Goal: Information Seeking & Learning: Learn about a topic

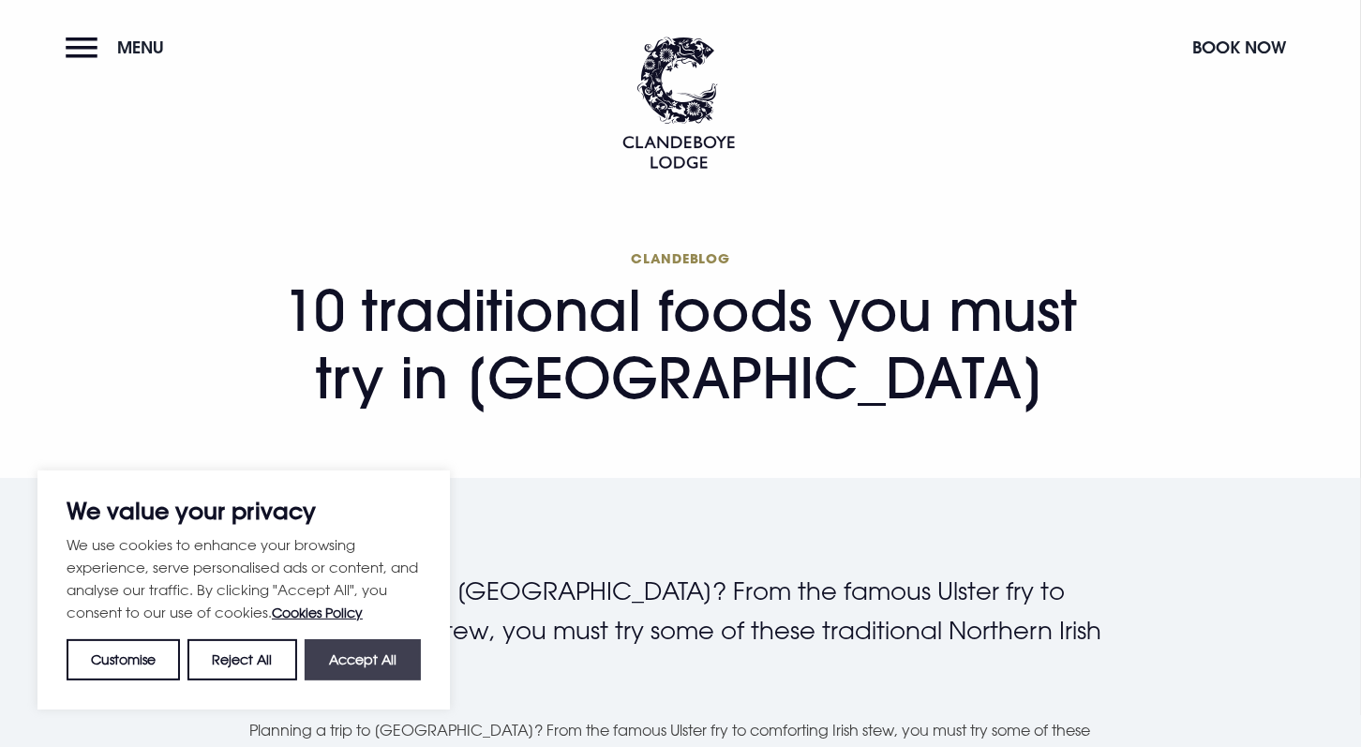
click at [393, 670] on button "Accept All" at bounding box center [363, 659] width 116 height 41
checkbox input "true"
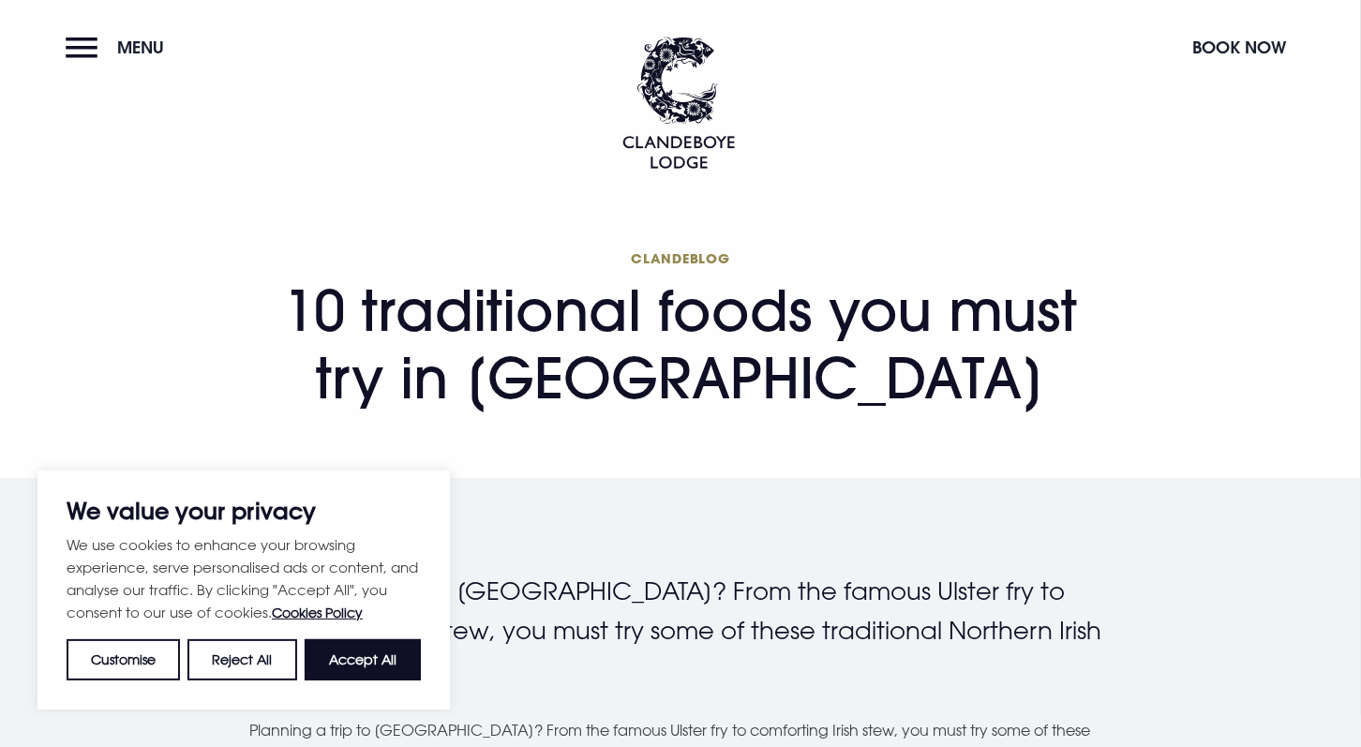
checkbox input "true"
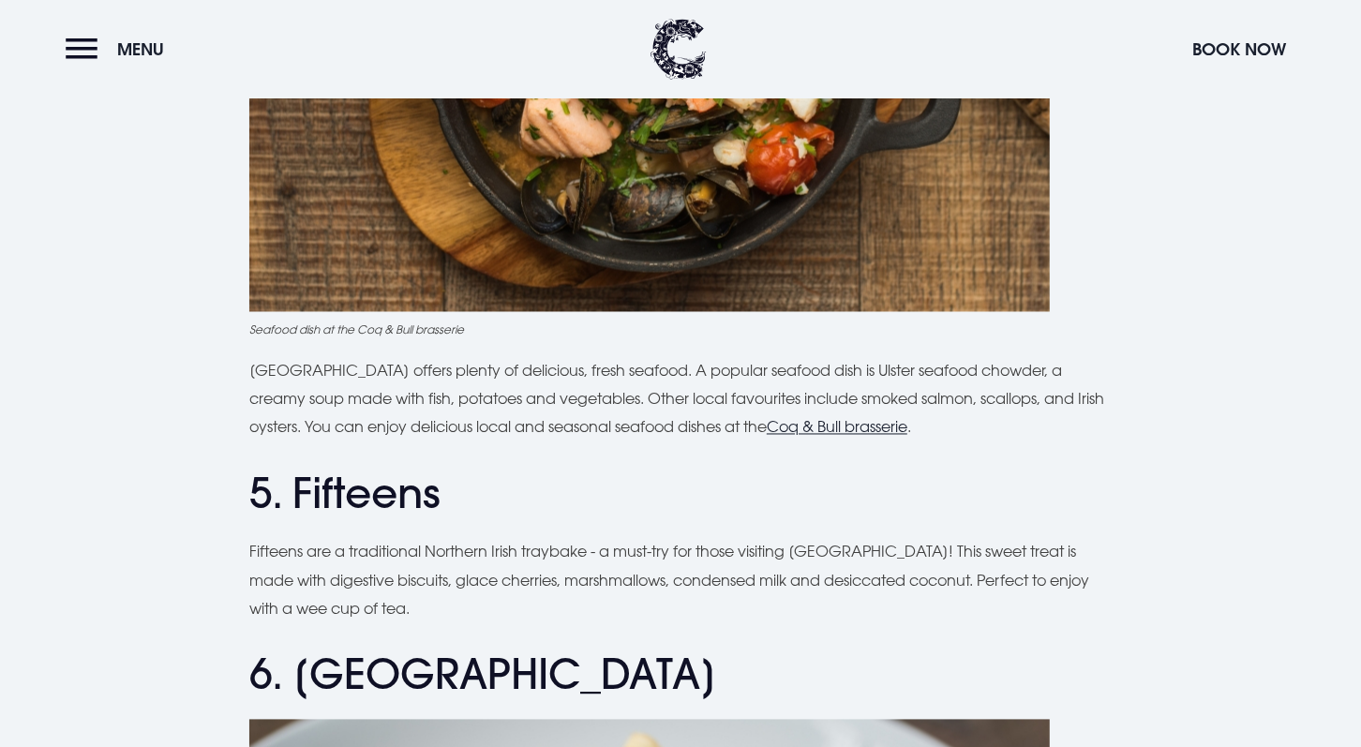
scroll to position [2250, 0]
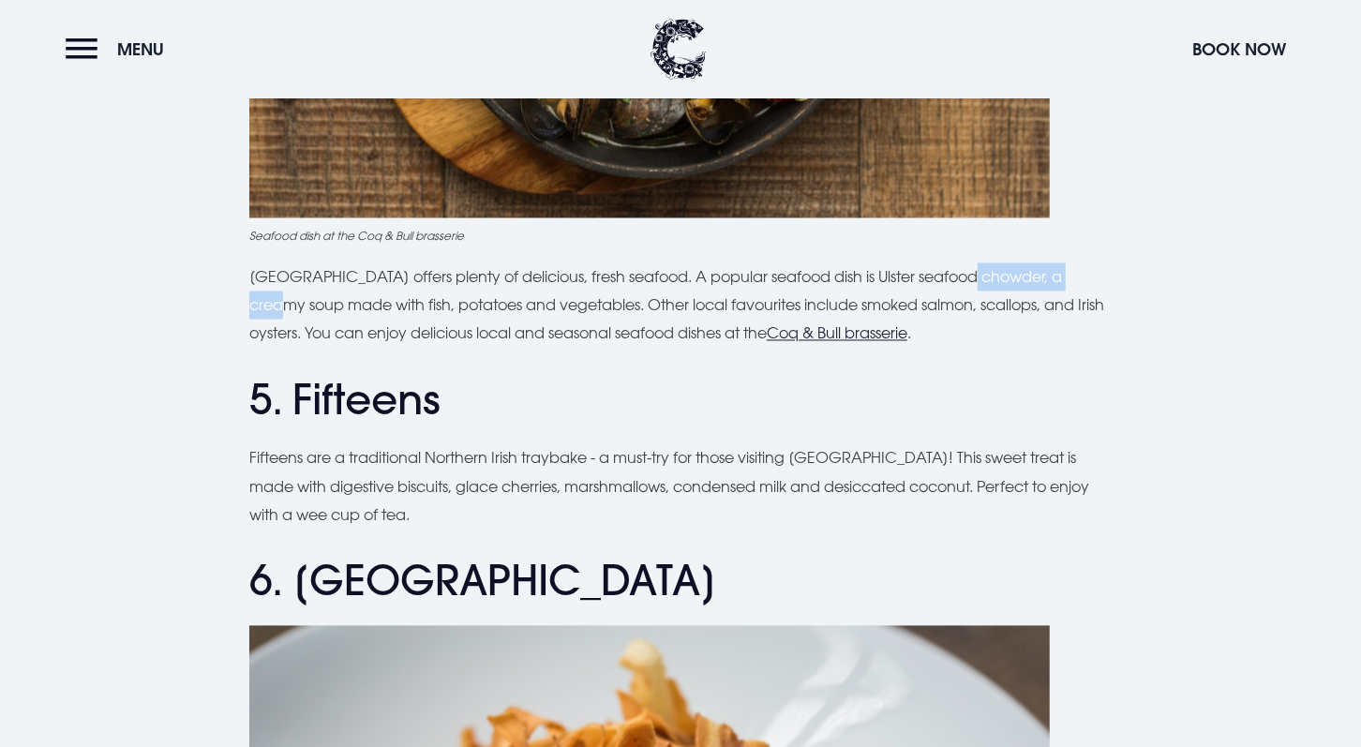
drag, startPoint x: 992, startPoint y: 278, endPoint x: 1085, endPoint y: 278, distance: 92.8
click at [1085, 278] on p "[GEOGRAPHIC_DATA] offers plenty of delicious, fresh seafood. A popular seafood …" at bounding box center [680, 305] width 862 height 85
drag, startPoint x: 382, startPoint y: 308, endPoint x: 461, endPoint y: 308, distance: 79.7
click at [461, 308] on p "[GEOGRAPHIC_DATA] offers plenty of delicious, fresh seafood. A popular seafood …" at bounding box center [680, 305] width 862 height 85
drag, startPoint x: 461, startPoint y: 308, endPoint x: 596, endPoint y: 354, distance: 142.6
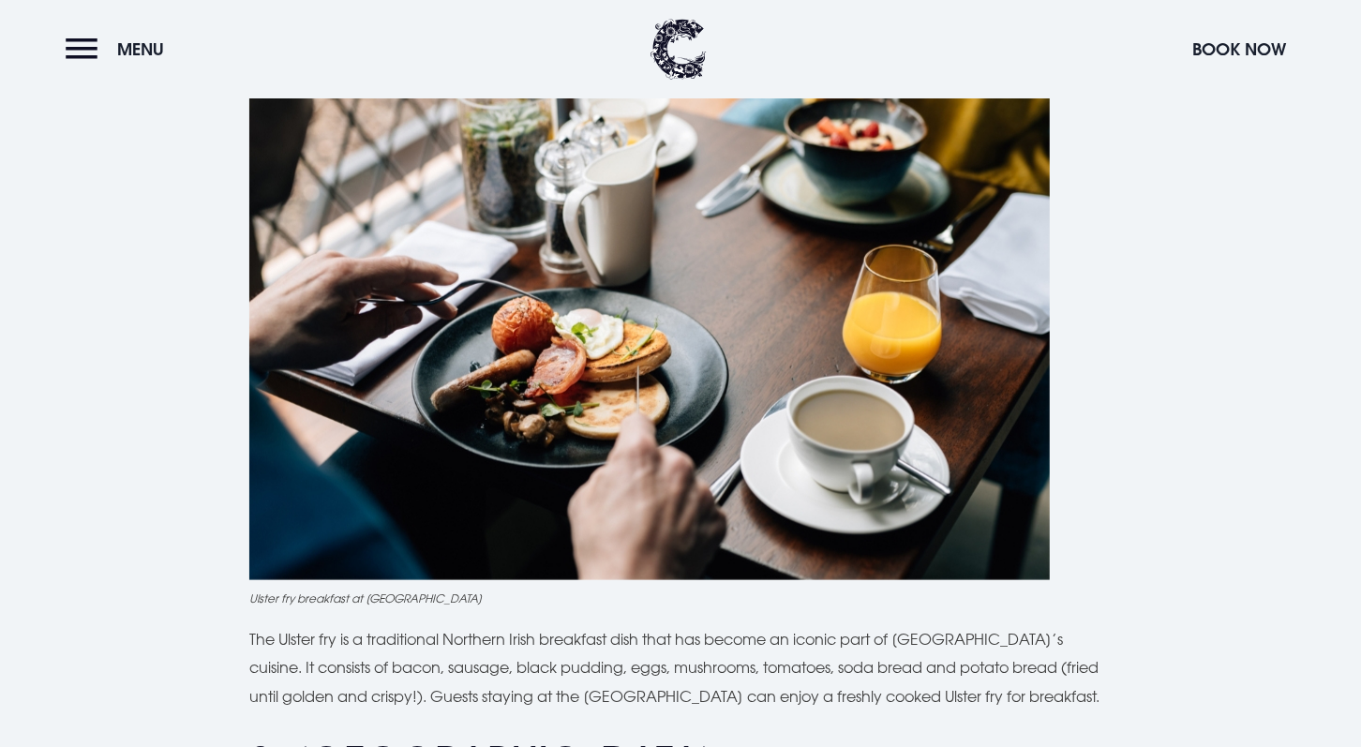
scroll to position [824, 0]
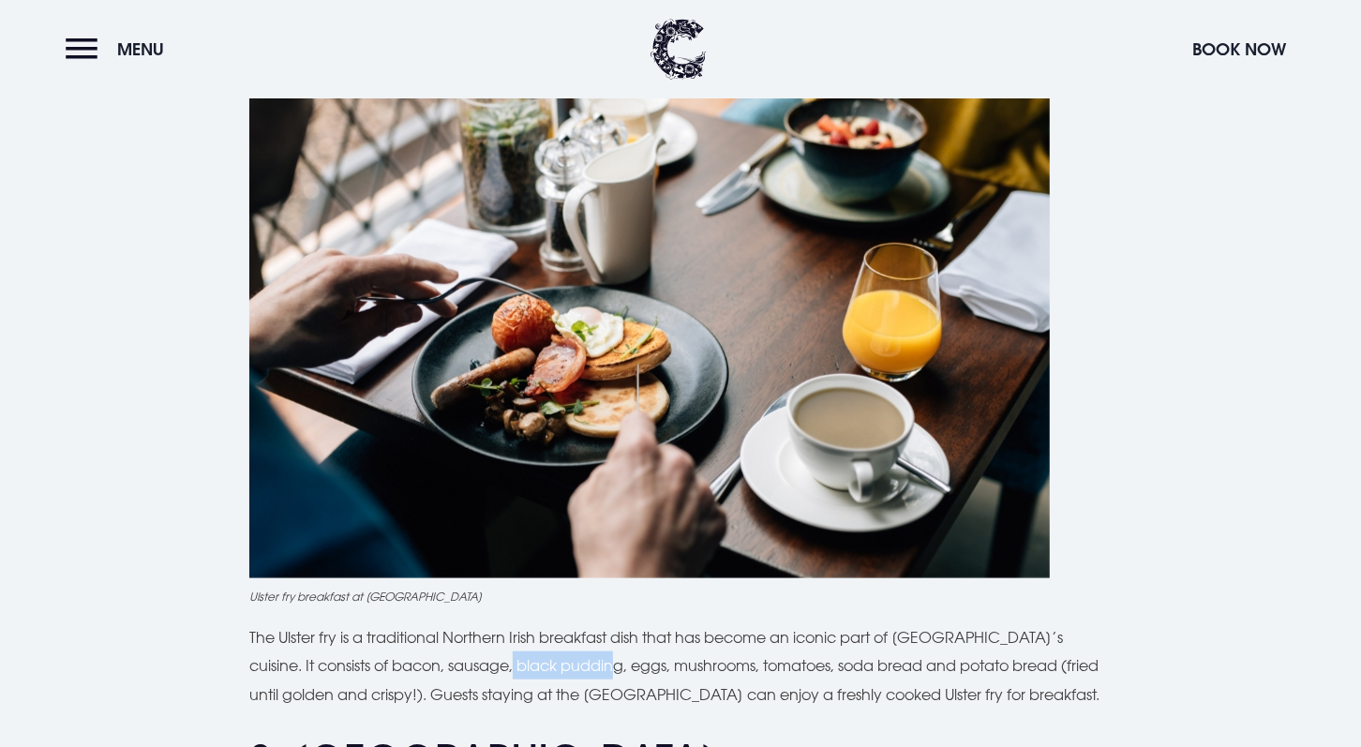
drag, startPoint x: 455, startPoint y: 667, endPoint x: 561, endPoint y: 664, distance: 106.0
click at [561, 664] on p "The Ulster fry is a traditional Northern Irish breakfast dish that has become a…" at bounding box center [680, 665] width 862 height 85
click at [397, 340] on img at bounding box center [649, 311] width 801 height 533
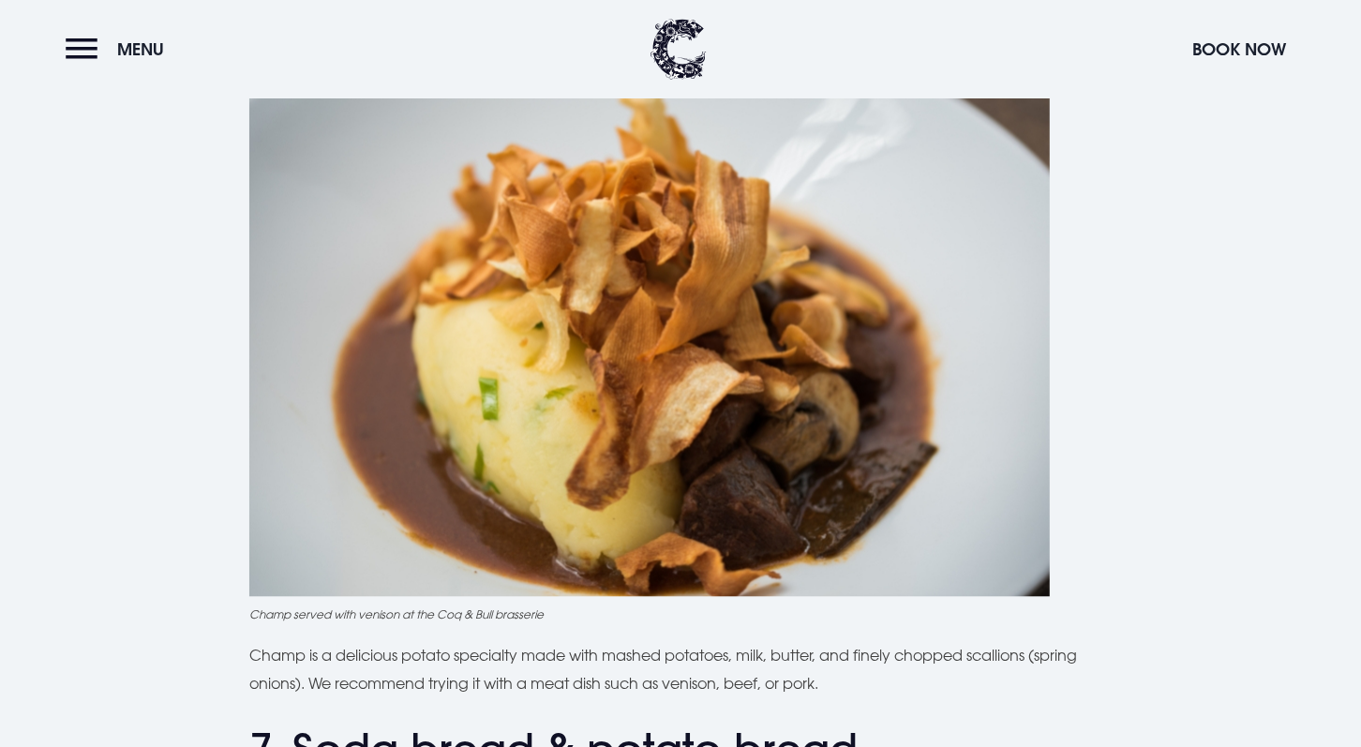
scroll to position [2811, 0]
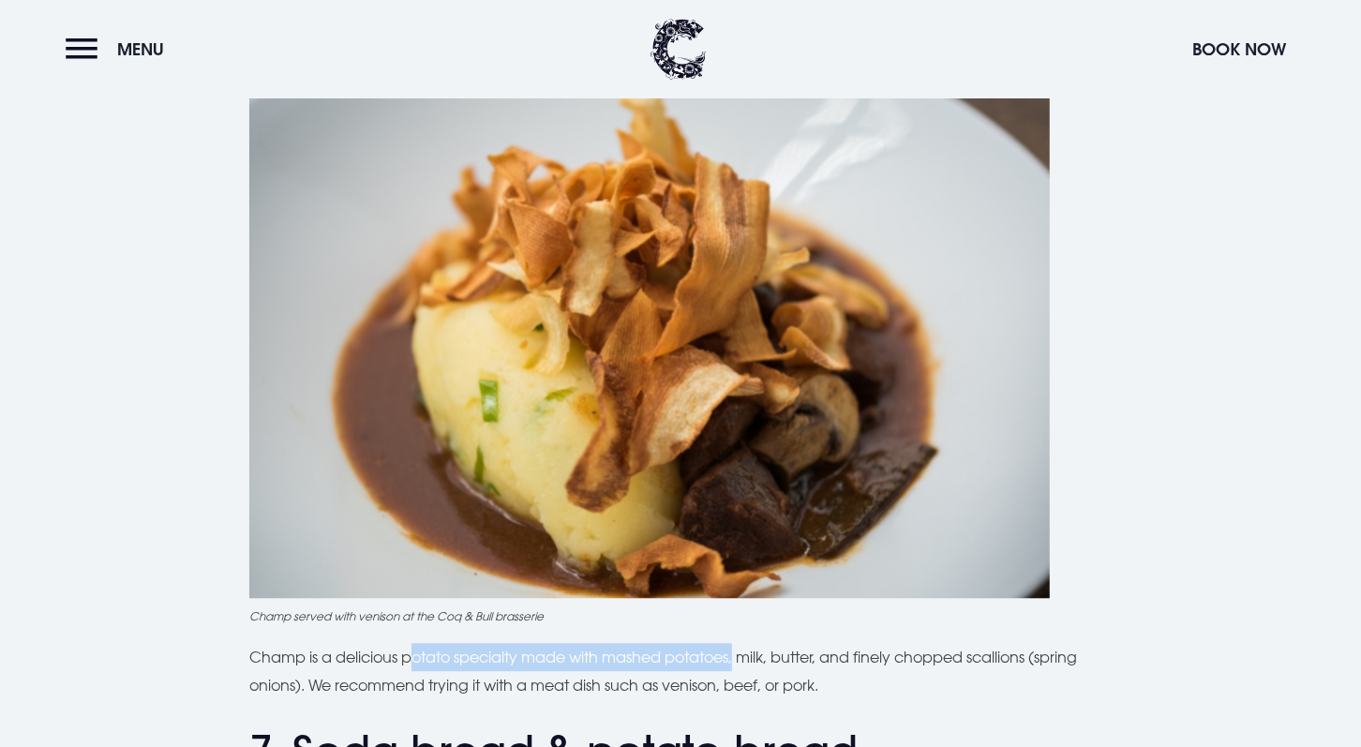
drag, startPoint x: 418, startPoint y: 659, endPoint x: 743, endPoint y: 666, distance: 325.3
click at [743, 666] on p "Champ is a delicious potato specialty made with mashed potatoes, milk, butter, …" at bounding box center [680, 671] width 862 height 57
drag, startPoint x: 743, startPoint y: 666, endPoint x: 787, endPoint y: 668, distance: 44.1
click at [787, 668] on p "Champ is a delicious potato specialty made with mashed potatoes, milk, butter, …" at bounding box center [680, 671] width 862 height 57
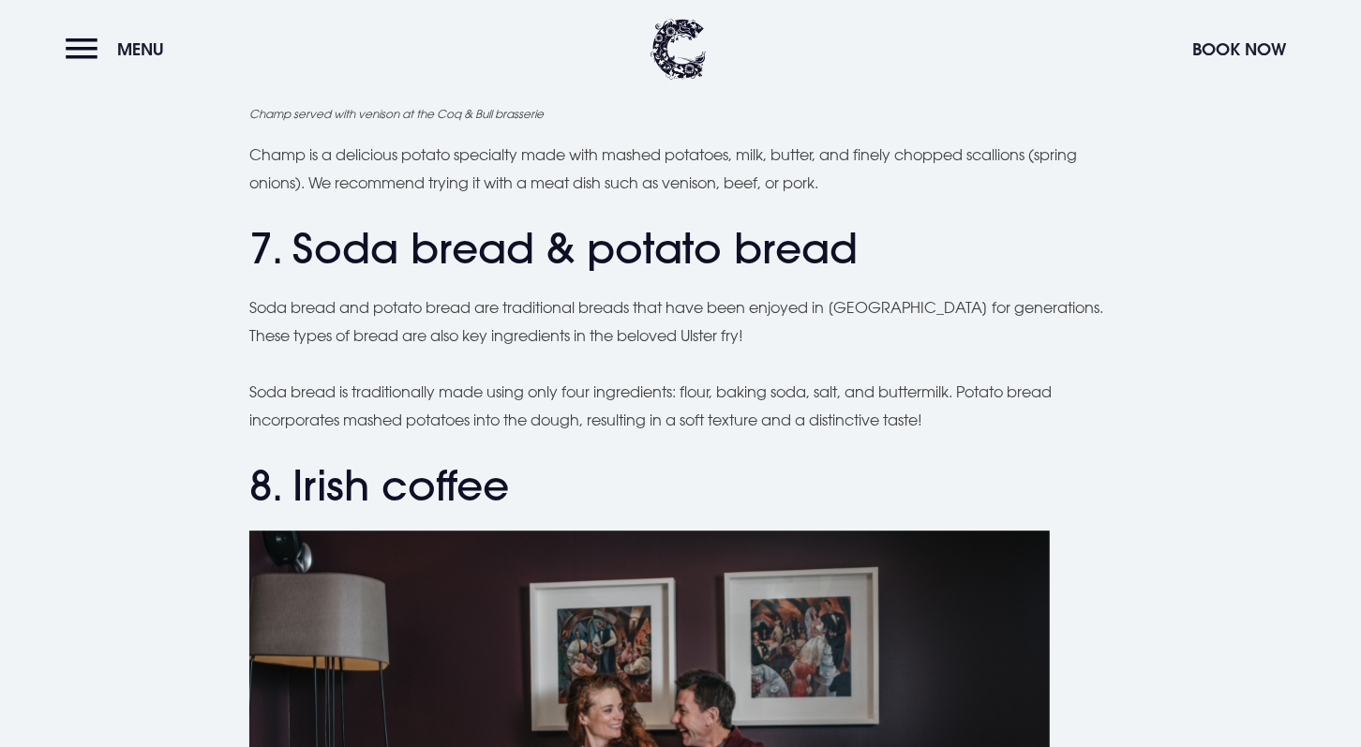
scroll to position [3314, 0]
drag, startPoint x: 685, startPoint y: 393, endPoint x: 790, endPoint y: 393, distance: 105.0
click at [790, 393] on p "Soda bread is traditionally made using only four ingredients: flour, baking sod…" at bounding box center [680, 406] width 862 height 57
drag, startPoint x: 790, startPoint y: 393, endPoint x: 833, endPoint y: 398, distance: 43.5
click at [833, 398] on p "Soda bread is traditionally made using only four ingredients: flour, baking sod…" at bounding box center [680, 406] width 862 height 57
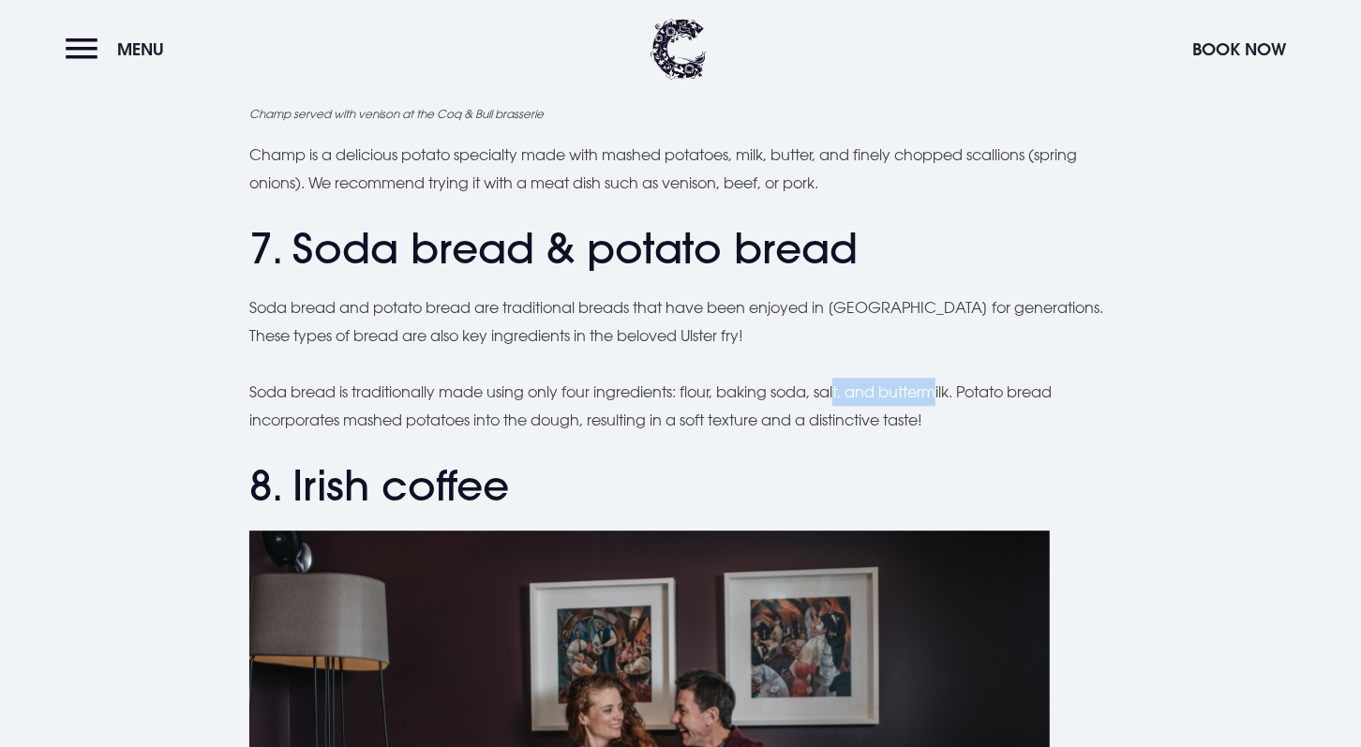
drag, startPoint x: 845, startPoint y: 393, endPoint x: 949, endPoint y: 397, distance: 104.2
click at [949, 397] on p "Soda bread is traditionally made using only four ingredients: flour, baking sod…" at bounding box center [680, 406] width 862 height 57
drag, startPoint x: 949, startPoint y: 397, endPoint x: 967, endPoint y: 440, distance: 46.2
click at [967, 440] on div "Planning a trip to [GEOGRAPHIC_DATA]? From the famous Ulster fry to comforting …" at bounding box center [680, 227] width 862 height 5938
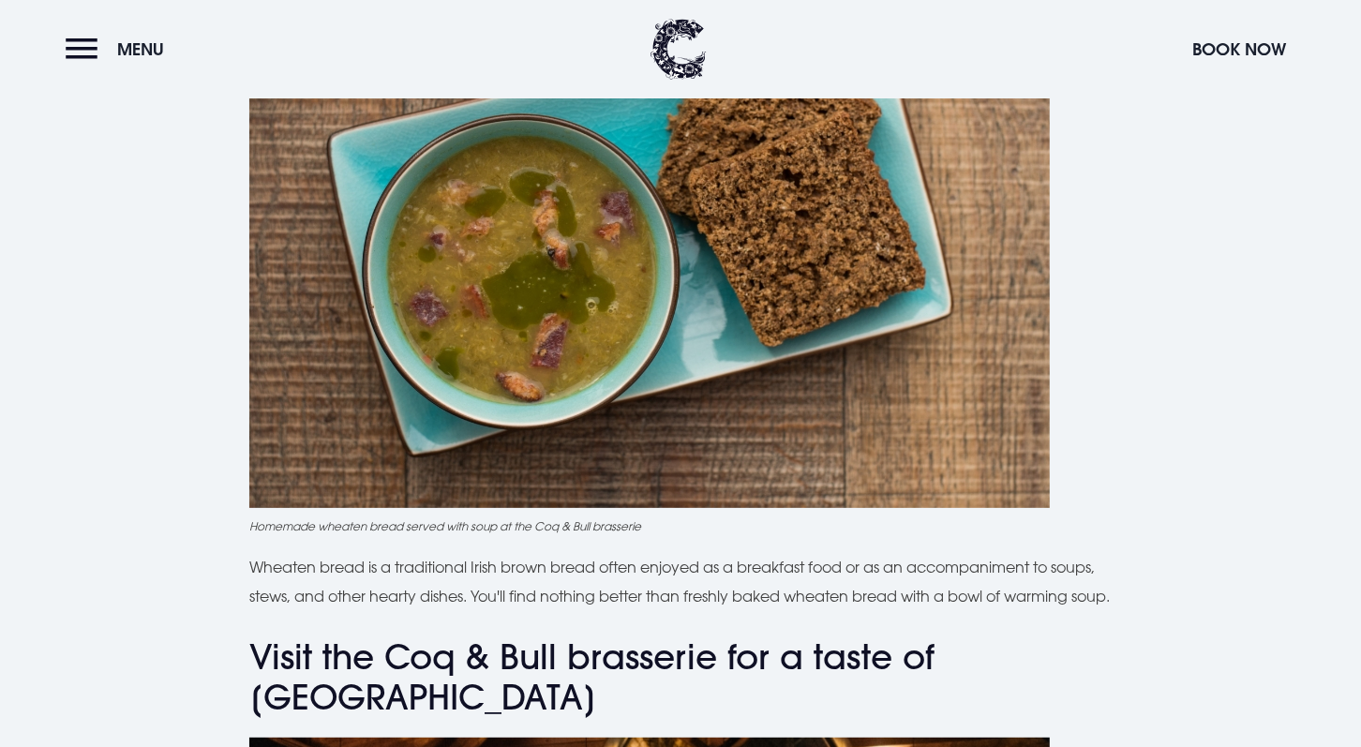
scroll to position [4904, 0]
